Goal: Complete application form: Complete application form

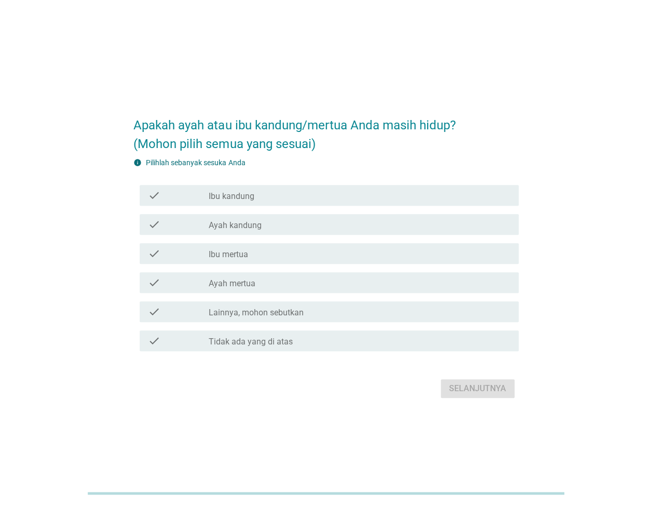
click at [222, 190] on div "check_box_outline_blank Ibu kandung" at bounding box center [360, 195] width 302 height 12
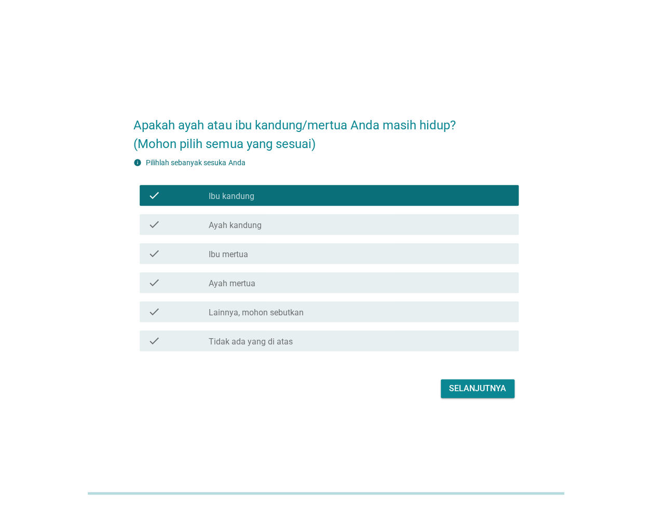
click at [235, 252] on label "Ibu mertua" at bounding box center [228, 254] width 39 height 10
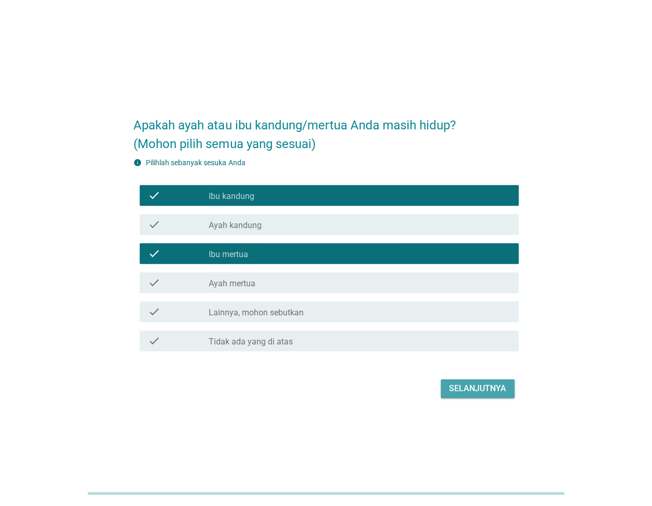
click at [492, 386] on div "Selanjutnya" at bounding box center [477, 388] width 57 height 12
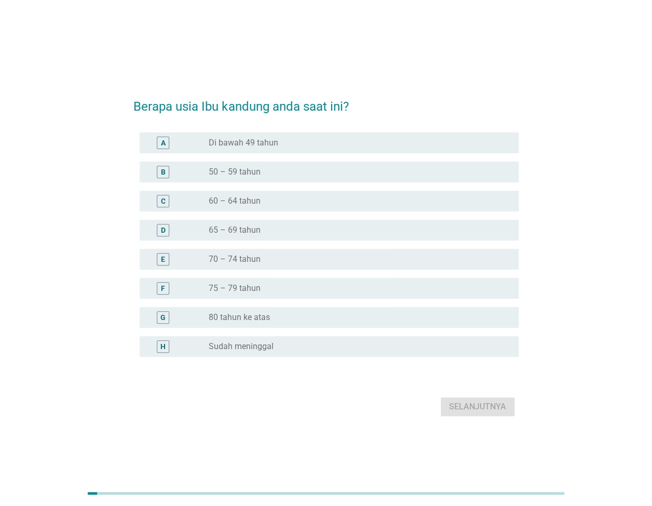
click at [235, 233] on label "65 – 69 tahun" at bounding box center [235, 230] width 52 height 10
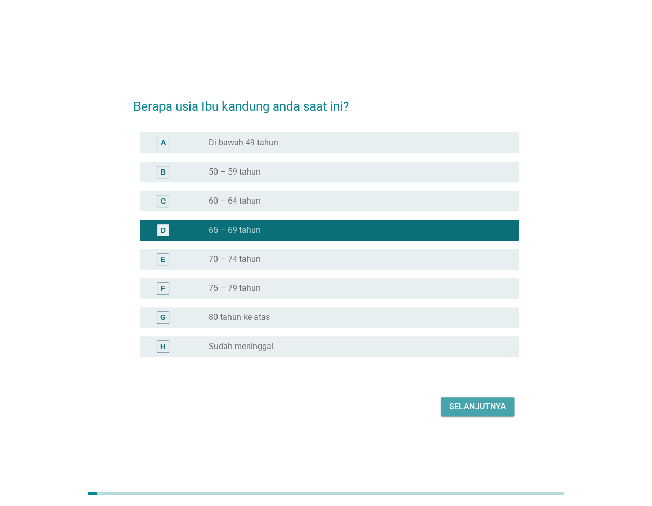
click at [469, 408] on div "Selanjutnya" at bounding box center [477, 406] width 57 height 12
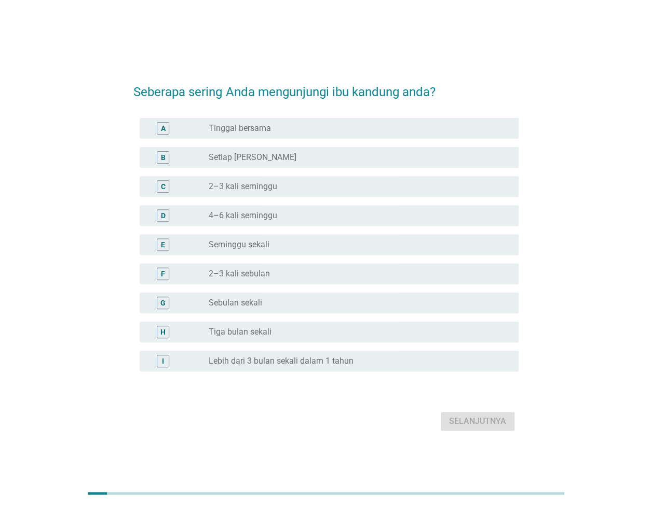
click at [234, 302] on label "Sebulan sekali" at bounding box center [235, 302] width 53 height 10
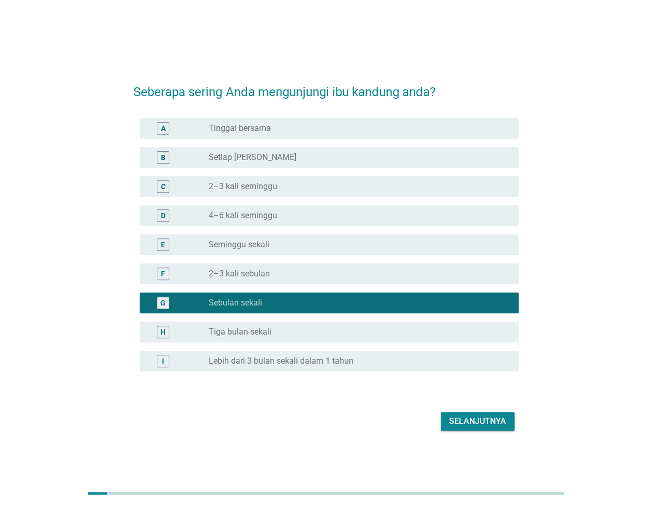
click at [459, 412] on button "Selanjutnya" at bounding box center [478, 421] width 74 height 19
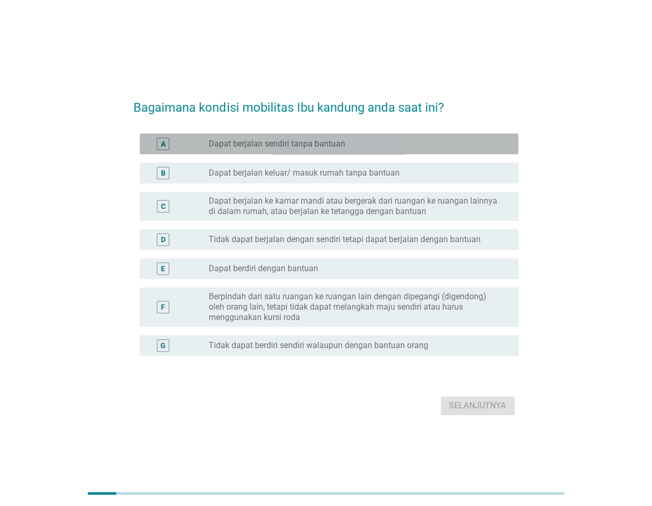
click at [265, 146] on label "Dapat berjalan sendiri tanpa bantuan" at bounding box center [277, 144] width 137 height 10
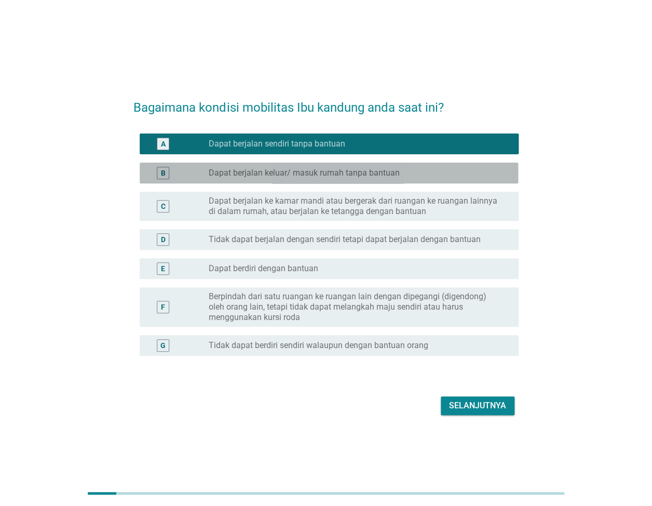
click at [300, 178] on label "Dapat berjalan keluar/ masuk rumah tanpa bantuan" at bounding box center [304, 173] width 191 height 10
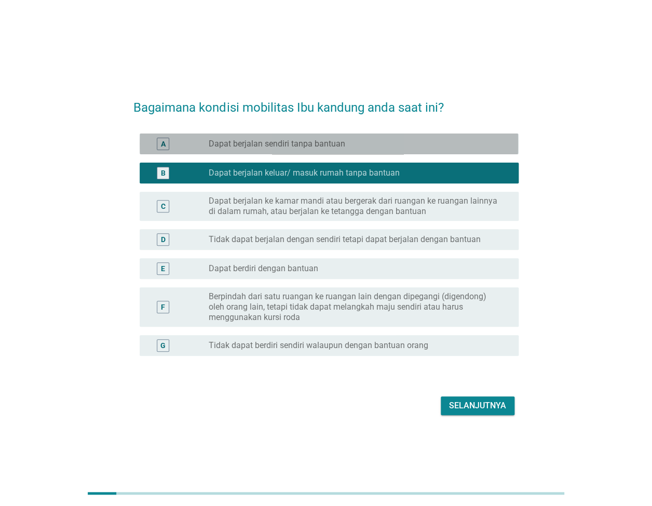
click at [297, 143] on label "Dapat berjalan sendiri tanpa bantuan" at bounding box center [277, 144] width 137 height 10
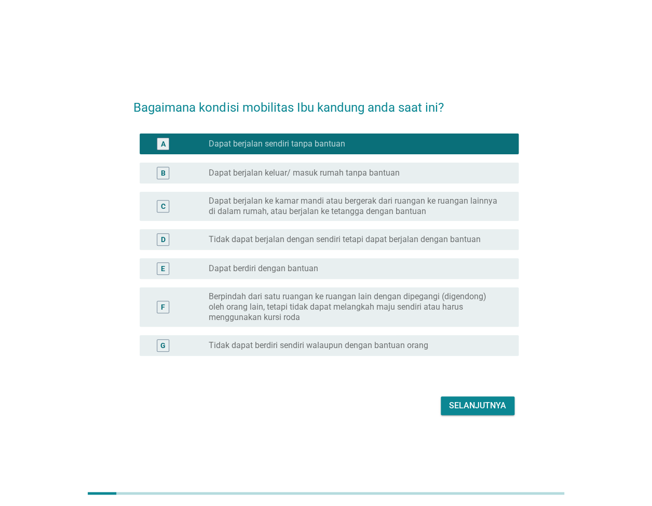
click at [467, 406] on div "Selanjutnya" at bounding box center [477, 405] width 57 height 12
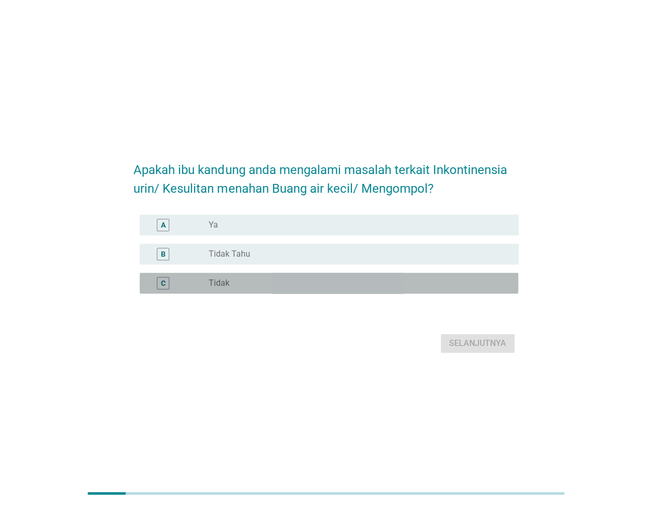
click at [244, 284] on div "radio_button_unchecked Tidak" at bounding box center [355, 283] width 293 height 10
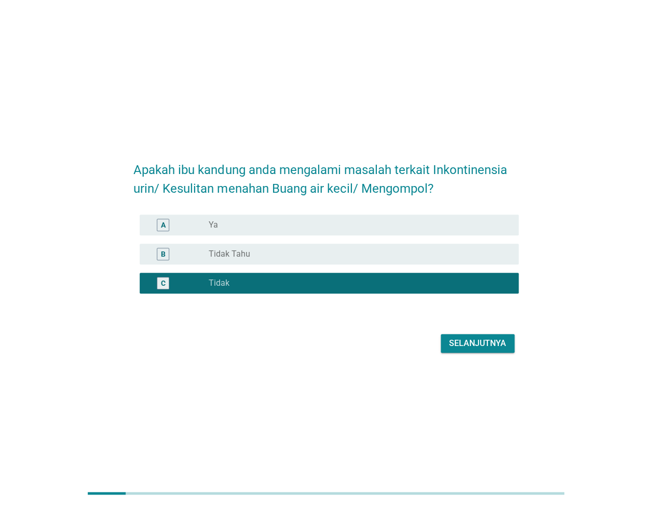
click at [473, 344] on div "Selanjutnya" at bounding box center [477, 343] width 57 height 12
